Goal: Task Accomplishment & Management: Manage account settings

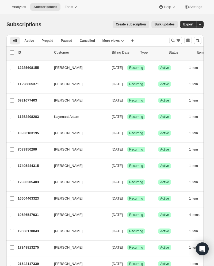
click at [187, 40] on div at bounding box center [185, 40] width 36 height 11
click at [181, 40] on icon "Search and filter results" at bounding box center [178, 40] width 5 height 5
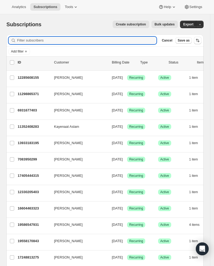
click at [124, 43] on input "Filter subscribers" at bounding box center [87, 41] width 140 height 8
type input "[EMAIL_ADDRESS][DOMAIN_NAME]"
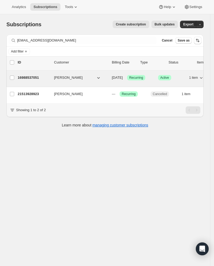
click at [97, 77] on button "[PERSON_NAME]" at bounding box center [78, 77] width 54 height 9
click at [79, 75] on button "[PERSON_NAME]" at bounding box center [78, 77] width 54 height 9
click at [73, 75] on span "[PERSON_NAME]" at bounding box center [68, 77] width 29 height 5
click at [162, 76] on span "Active" at bounding box center [164, 78] width 9 height 4
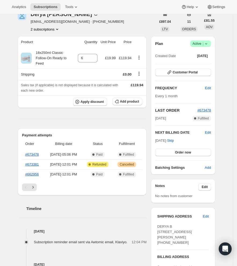
scroll to position [26, 0]
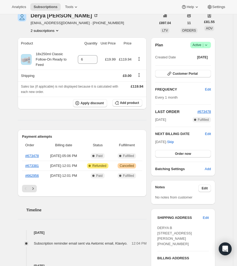
click at [55, 31] on button "2 subscriptions" at bounding box center [45, 30] width 29 height 5
click at [51, 47] on span "21513928923" at bounding box center [46, 49] width 37 height 5
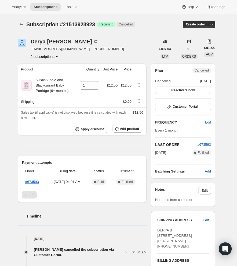
click at [180, 59] on div "11 ORDERS" at bounding box center [188, 49] width 17 height 20
click at [45, 58] on button "2 subscriptions" at bounding box center [45, 56] width 29 height 5
click at [46, 66] on span "16988537051" at bounding box center [38, 67] width 21 height 4
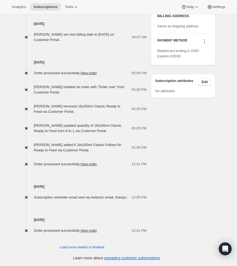
scroll to position [204, 0]
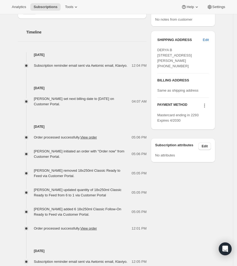
click at [108, 68] on div "Subscription reminder email sent via Awtomic email, Klaviyo." at bounding box center [82, 65] width 97 height 5
click at [68, 91] on h4 "[DATE]" at bounding box center [82, 87] width 129 height 5
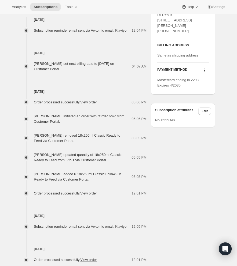
scroll to position [291, 0]
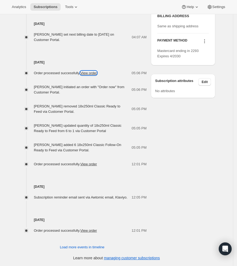
click at [94, 75] on link "View order" at bounding box center [88, 73] width 17 height 4
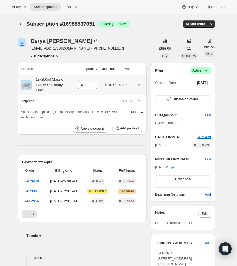
scroll to position [0, 0]
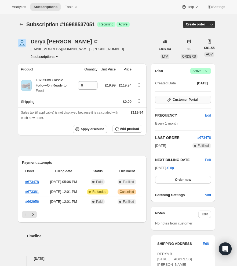
click at [180, 103] on button "Customer Portal" at bounding box center [183, 100] width 56 height 8
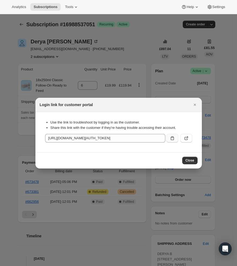
click at [170, 140] on icon ":rgd:" at bounding box center [171, 138] width 5 height 5
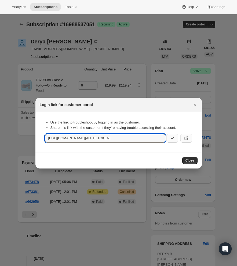
click at [187, 141] on icon ":rgd:" at bounding box center [185, 138] width 5 height 5
